Goal: Information Seeking & Learning: Learn about a topic

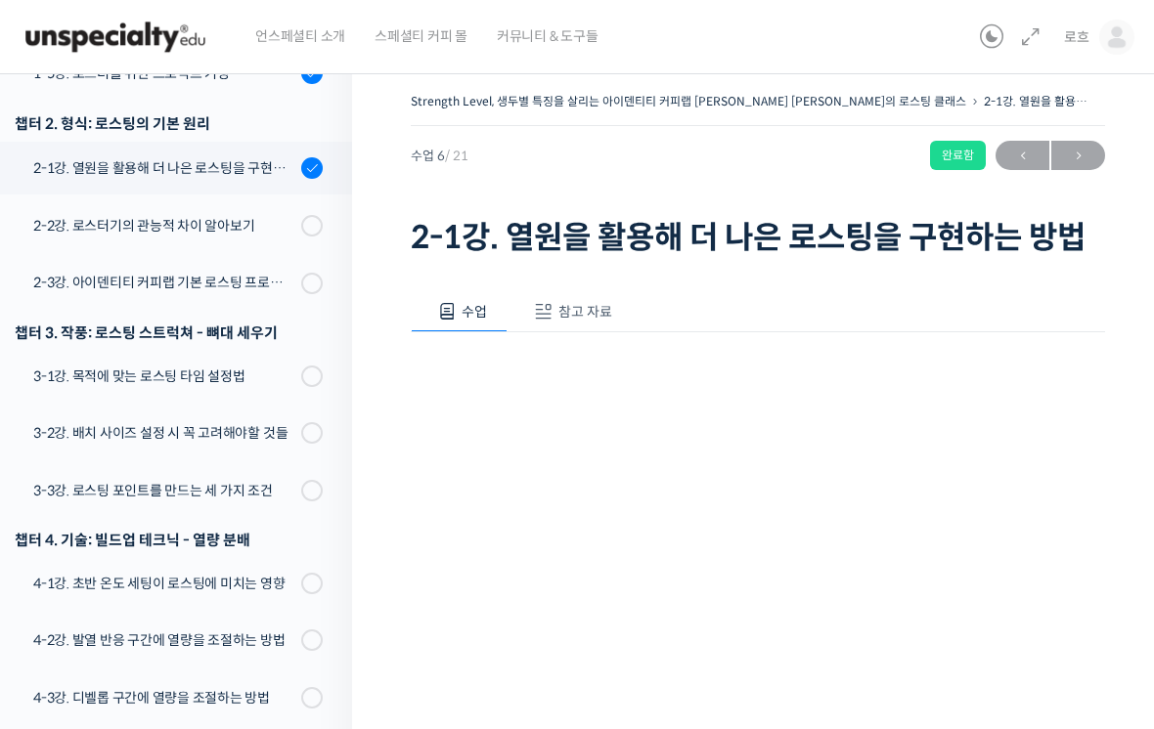
scroll to position [608, 0]
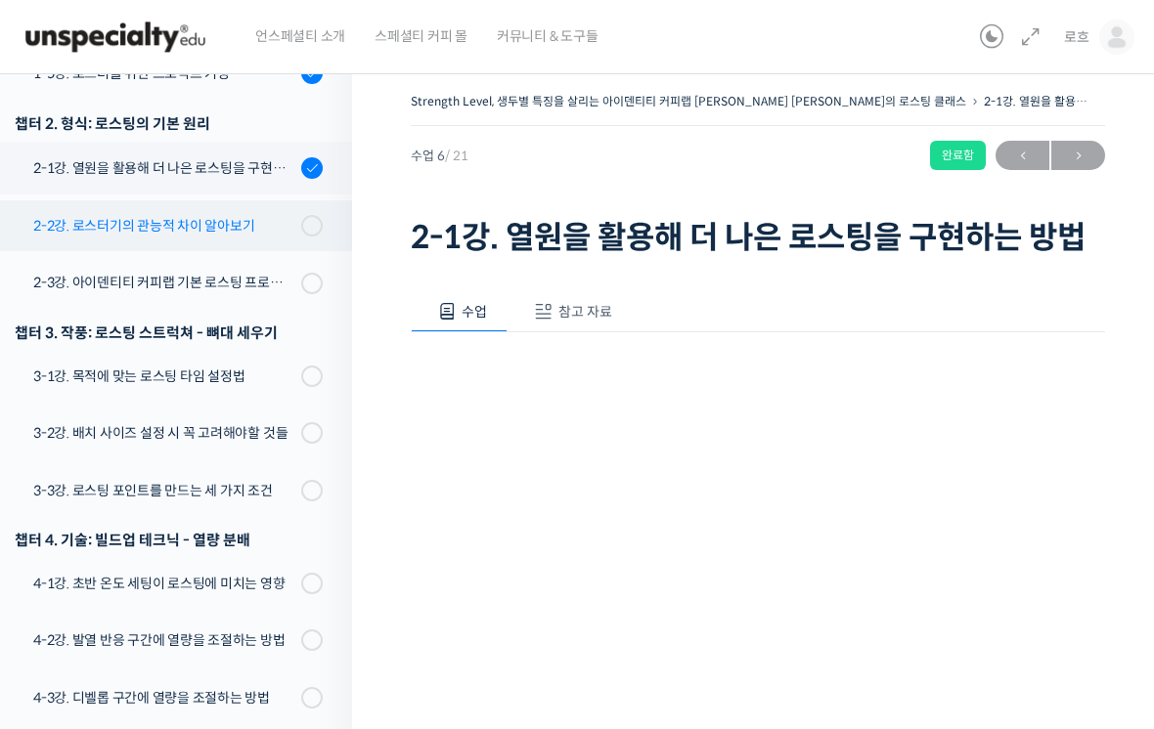
click at [274, 215] on div "2-2강. 로스터기의 관능적 차이 알아보기" at bounding box center [164, 226] width 262 height 22
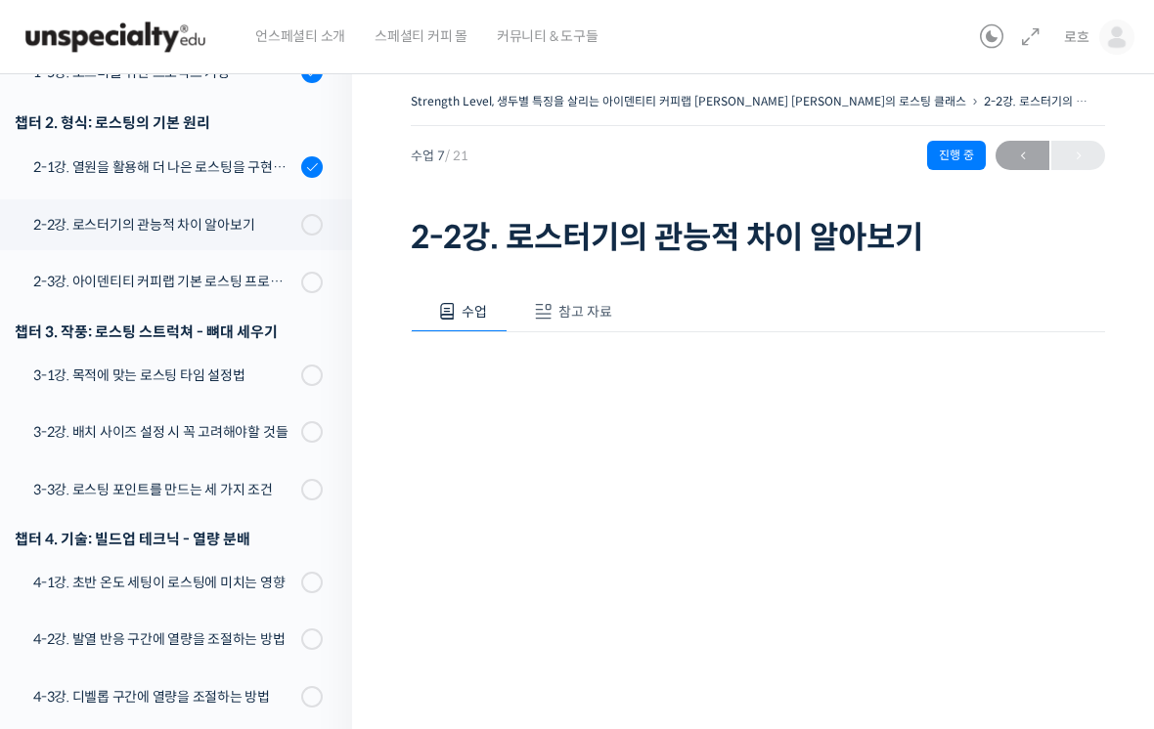
scroll to position [703, 0]
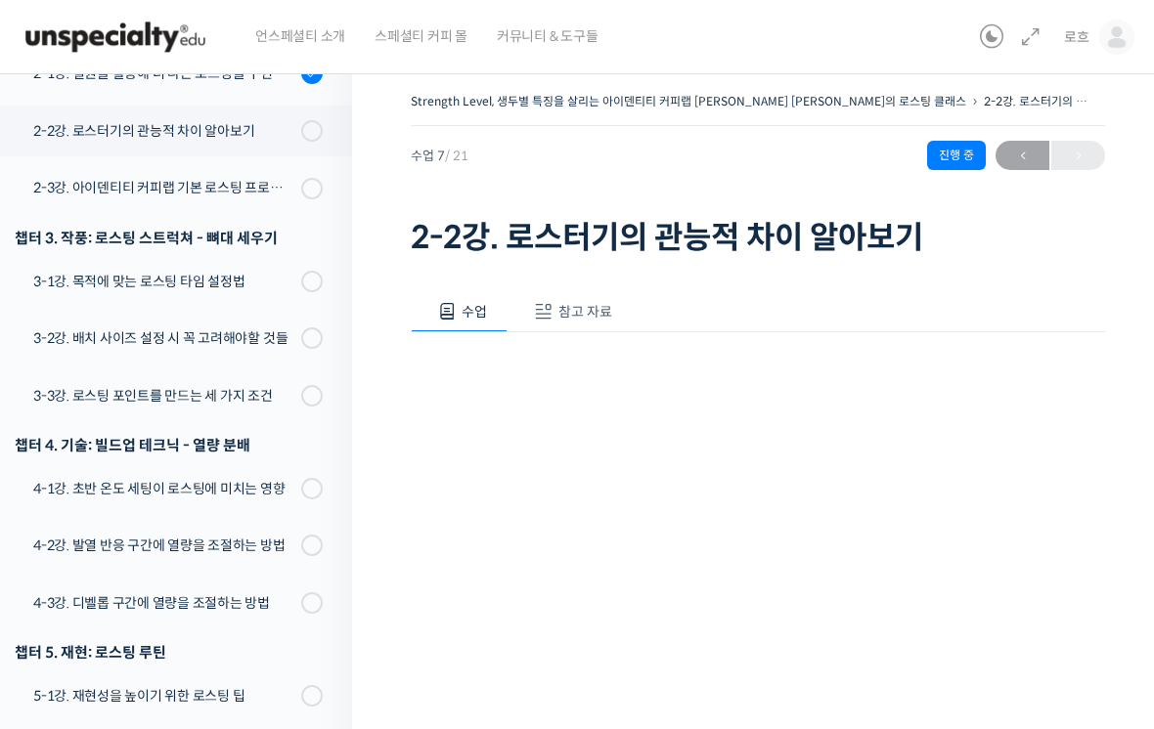
click at [585, 304] on span "참고 자료" at bounding box center [585, 312] width 54 height 18
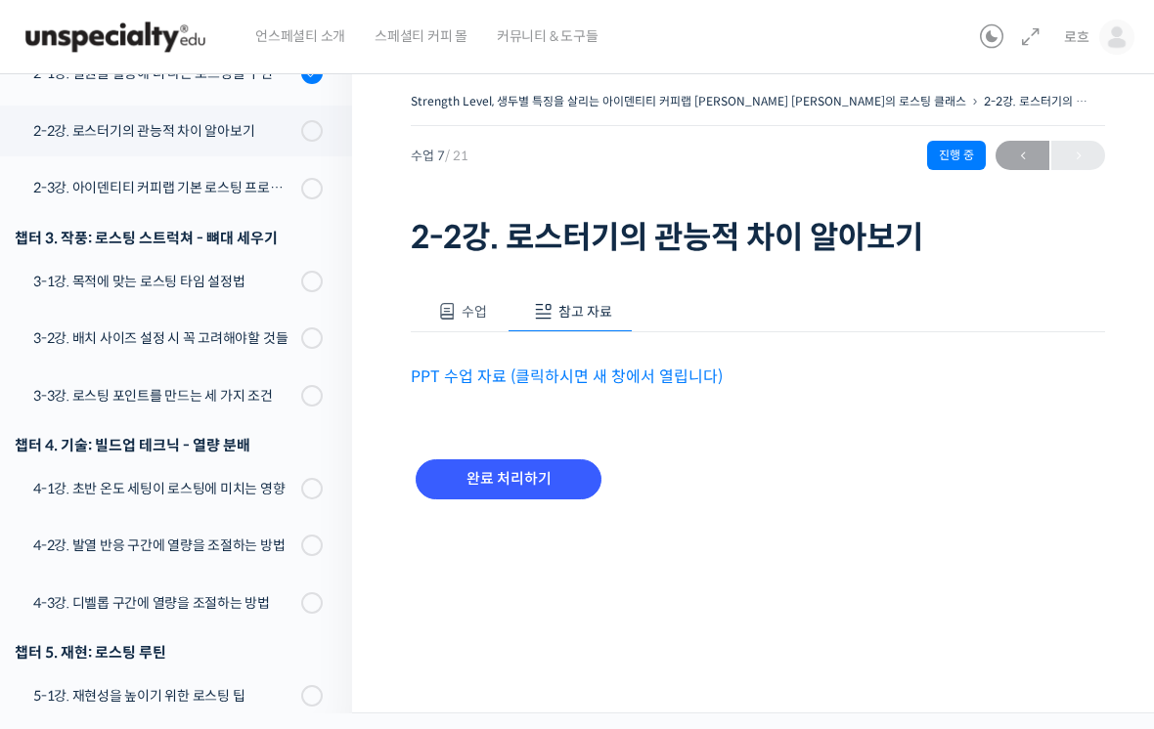
click at [642, 370] on link "PPT 수업 자료 (클릭하시면 새 창에서 열립니다)" at bounding box center [567, 377] width 312 height 21
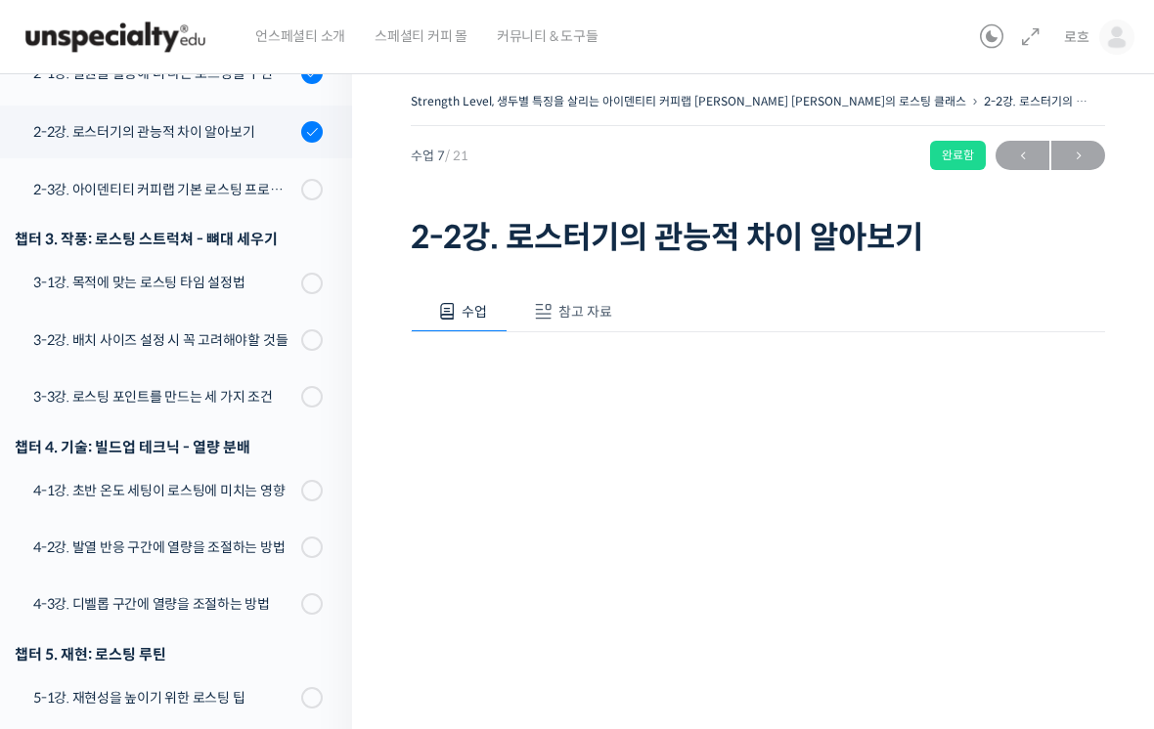
click at [321, 179] on span at bounding box center [317, 190] width 11 height 22
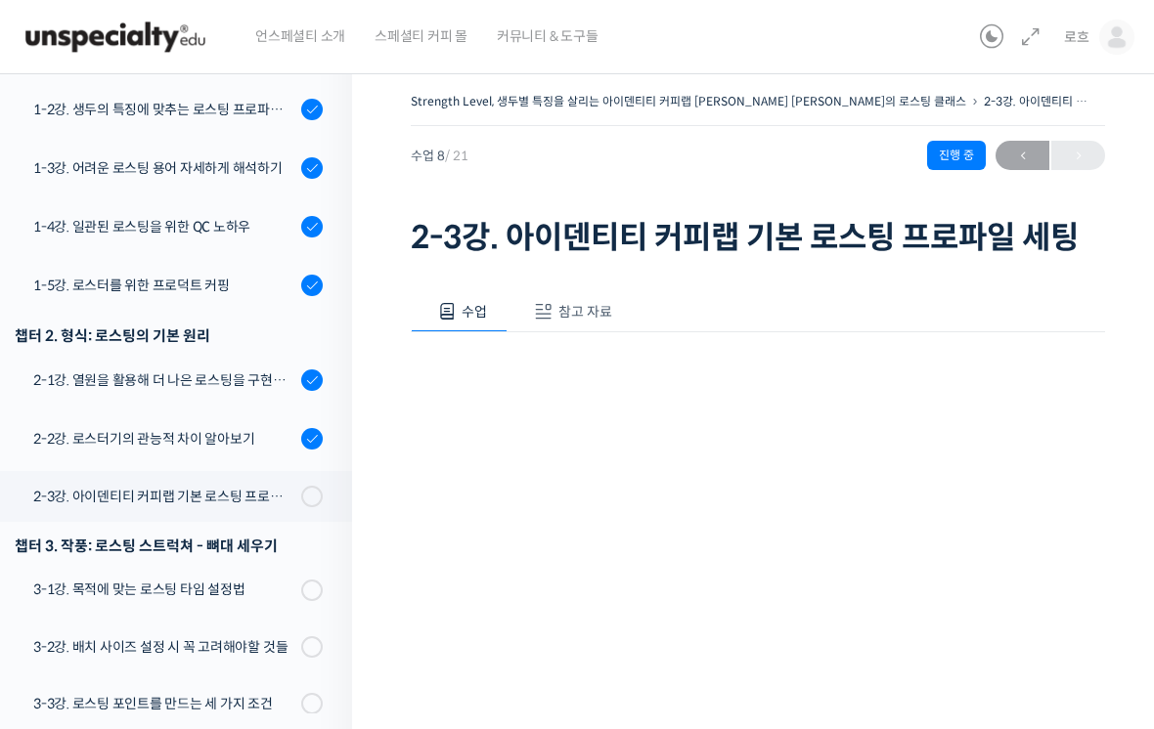
scroll to position [762, 0]
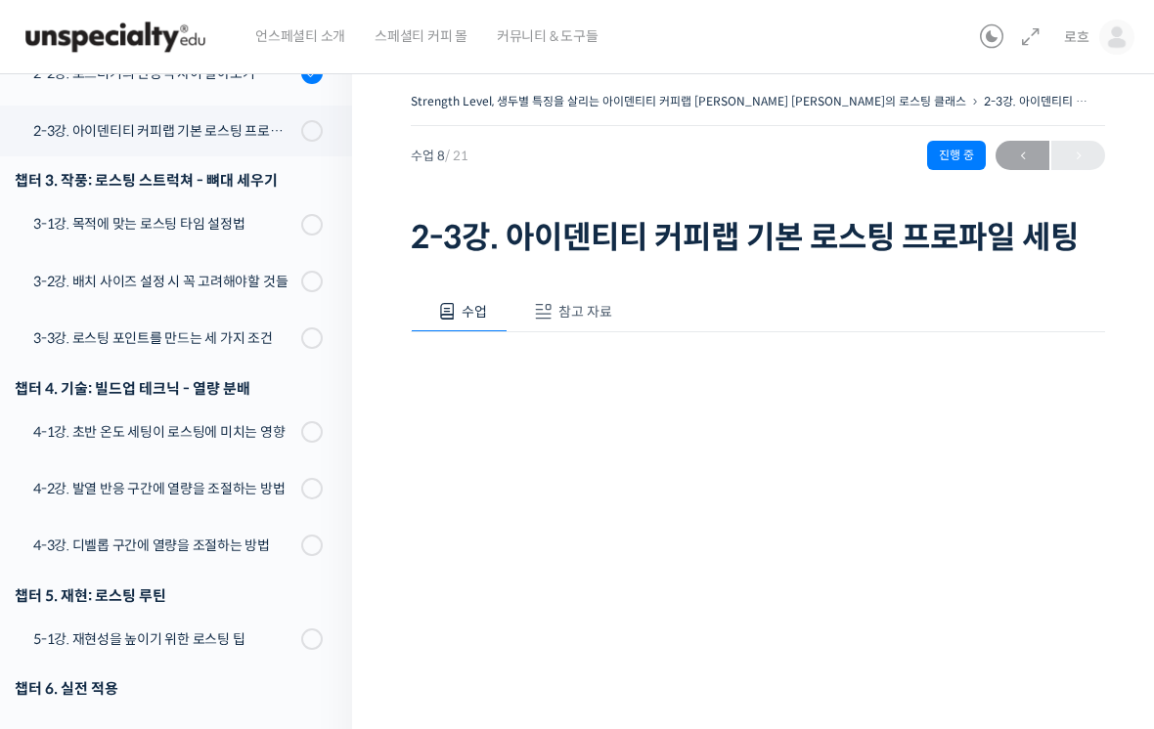
click at [581, 319] on span "참고 자료" at bounding box center [585, 312] width 54 height 18
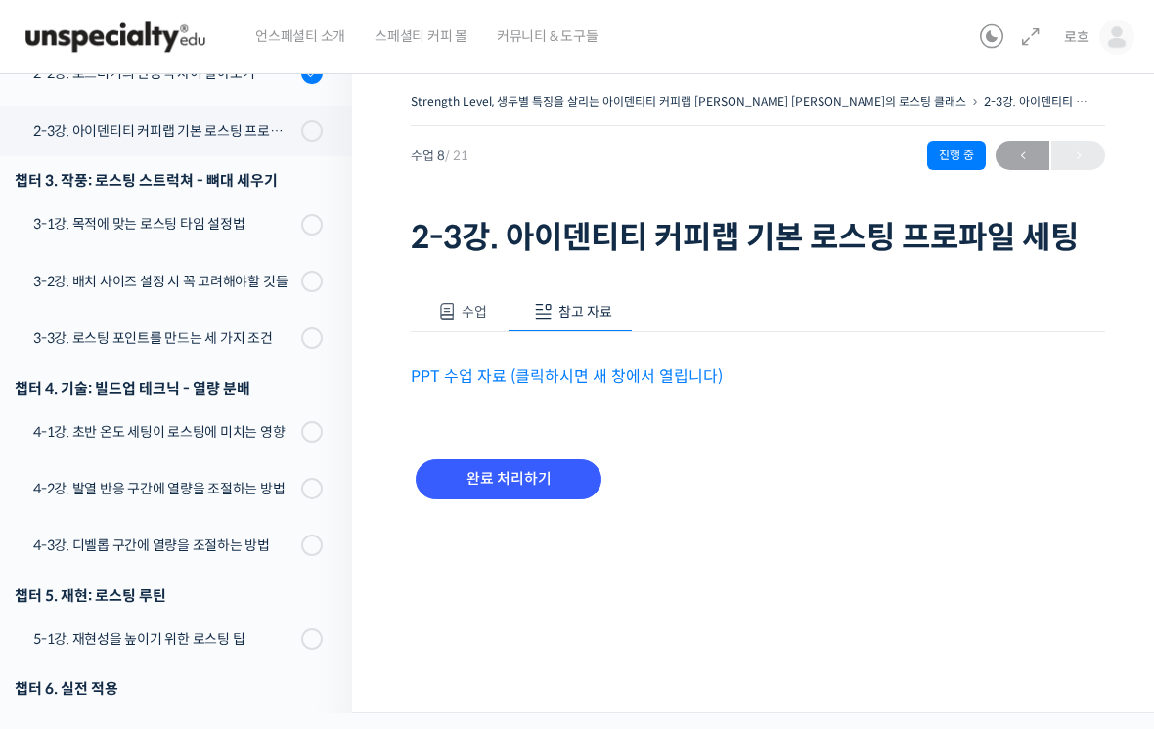
click at [652, 384] on link "PPT 수업 자료 (클릭하시면 새 창에서 열립니다)" at bounding box center [567, 377] width 312 height 21
